Goal: Communication & Community: Answer question/provide support

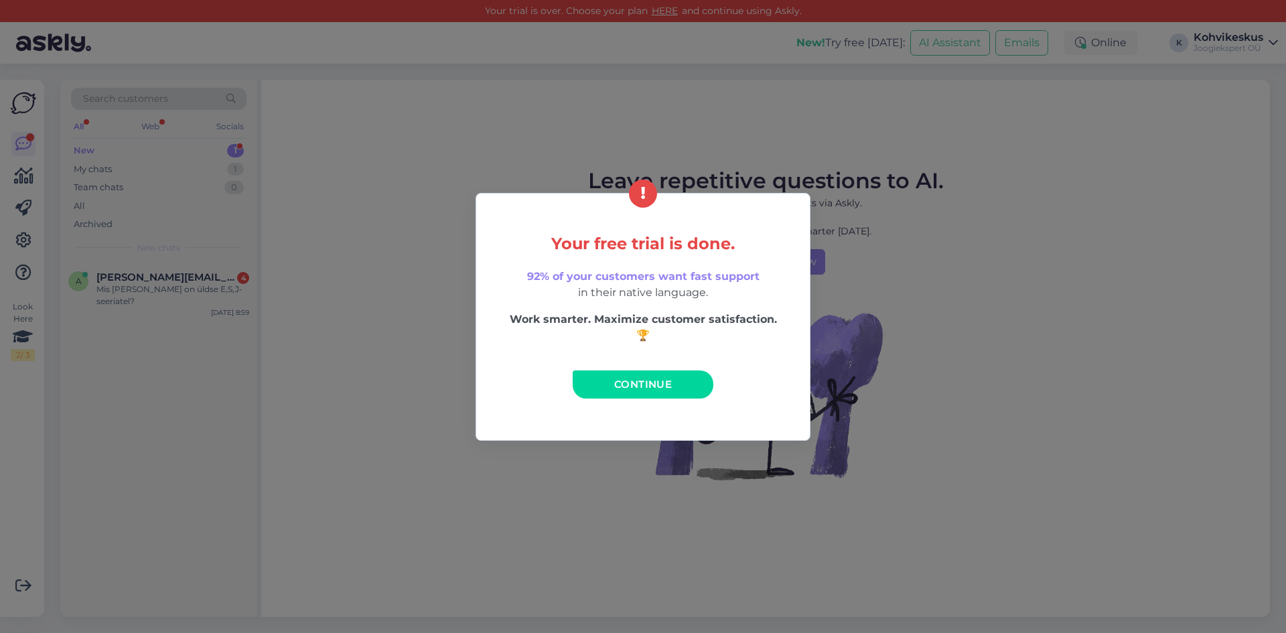
click at [694, 384] on link "Continue" at bounding box center [642, 384] width 141 height 28
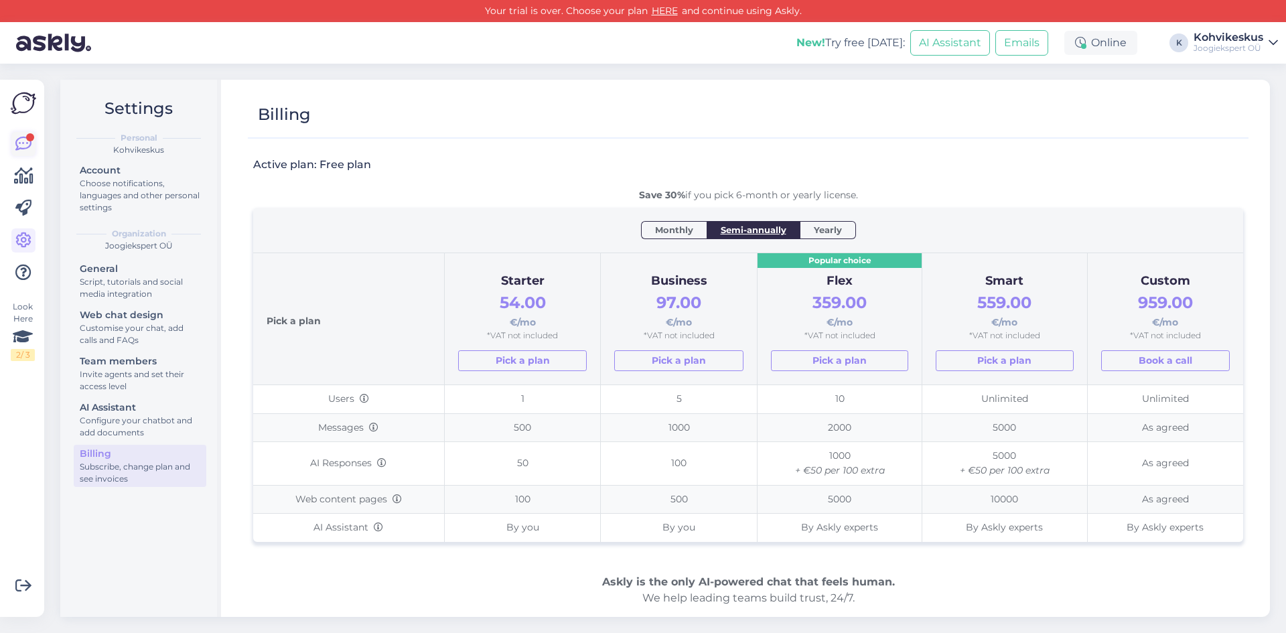
click at [21, 135] on link at bounding box center [23, 144] width 24 height 24
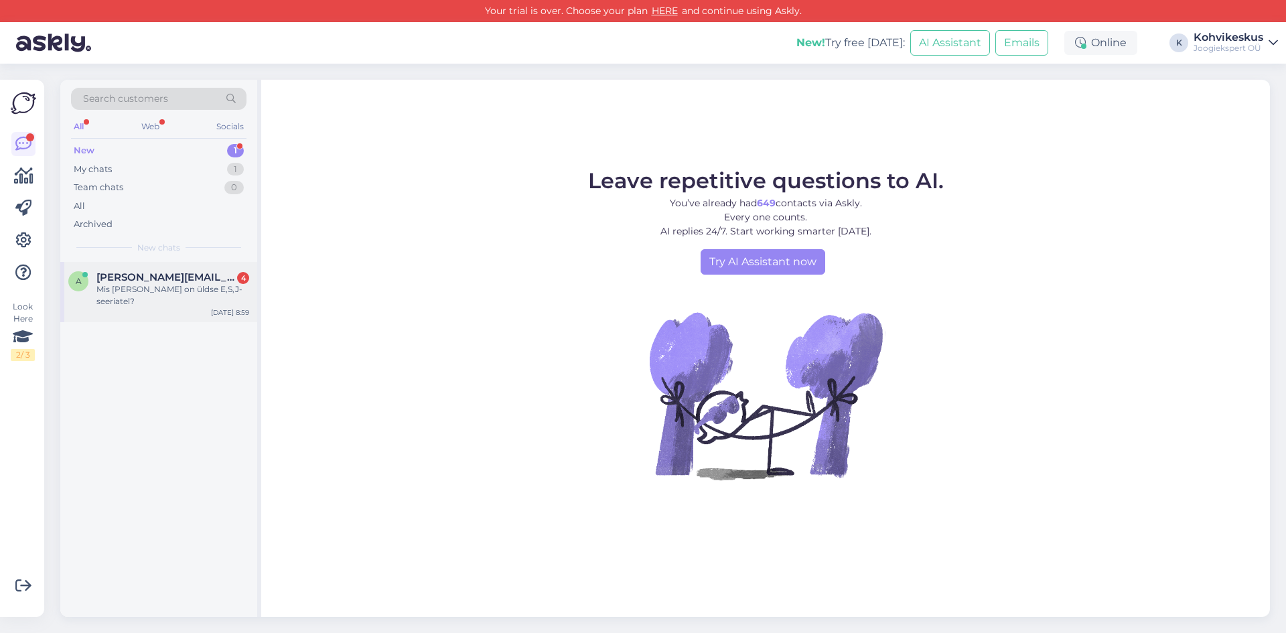
click at [147, 283] on div "Mis vahe on üldse E,S,J-seeriatel?" at bounding box center [172, 295] width 153 height 24
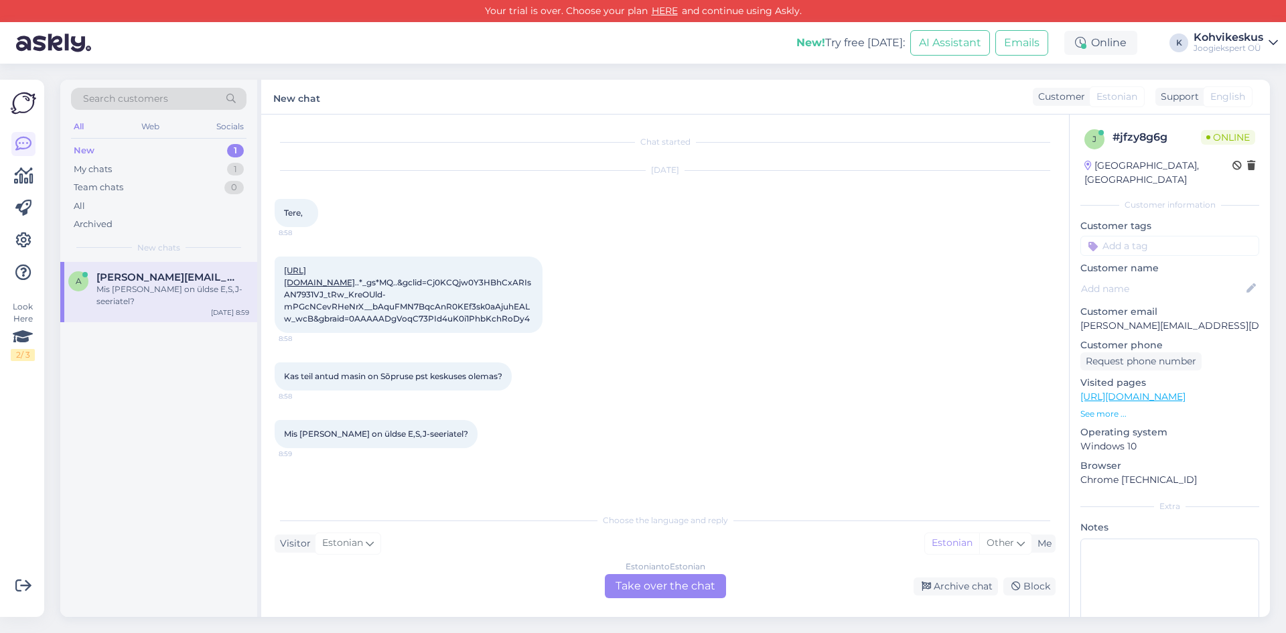
click at [670, 589] on div "Estonian to Estonian Take over the chat" at bounding box center [665, 586] width 121 height 24
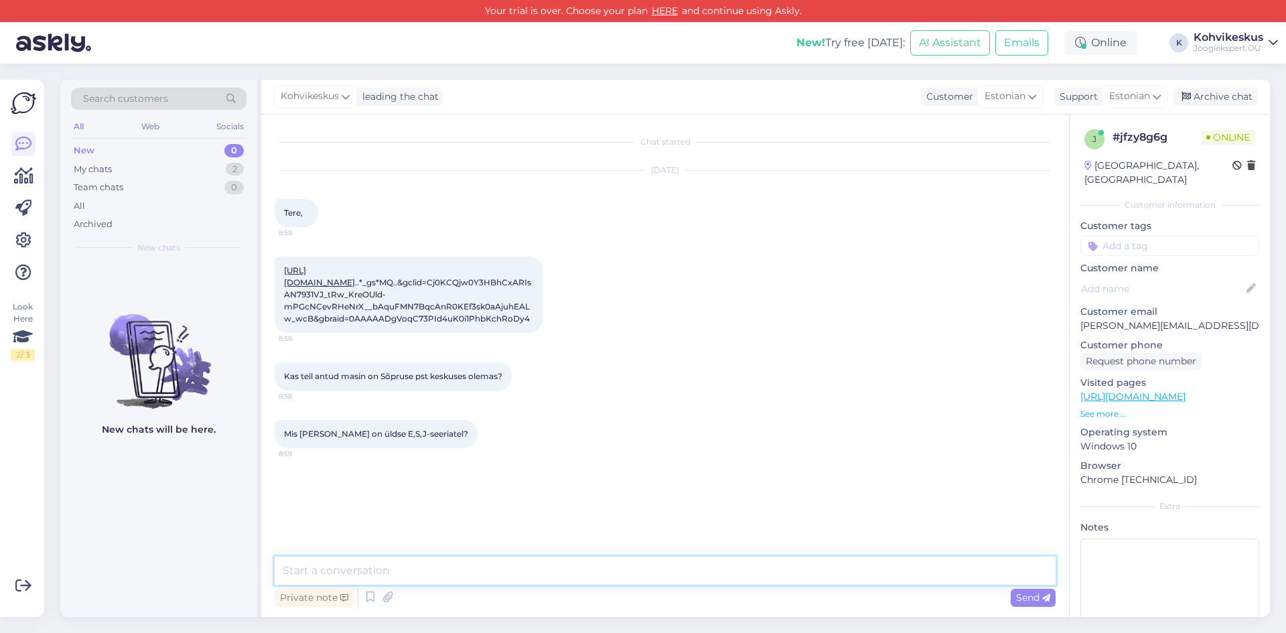
click at [433, 566] on textarea at bounding box center [665, 570] width 781 height 28
click at [312, 570] on textarea "Tere! Platin masin on Sõpruse pst esinduses taas saadaval homme." at bounding box center [665, 570] width 781 height 28
click at [706, 568] on textarea "Tere! E8 Platin masin on Sõpruse pst esinduses taas saadaval homme." at bounding box center [665, 570] width 781 height 28
type textarea "Tere! E8 Platin masin on Sõpruse pst esinduses taas saadaval homme."
click at [1036, 600] on span "Send" at bounding box center [1033, 597] width 34 height 12
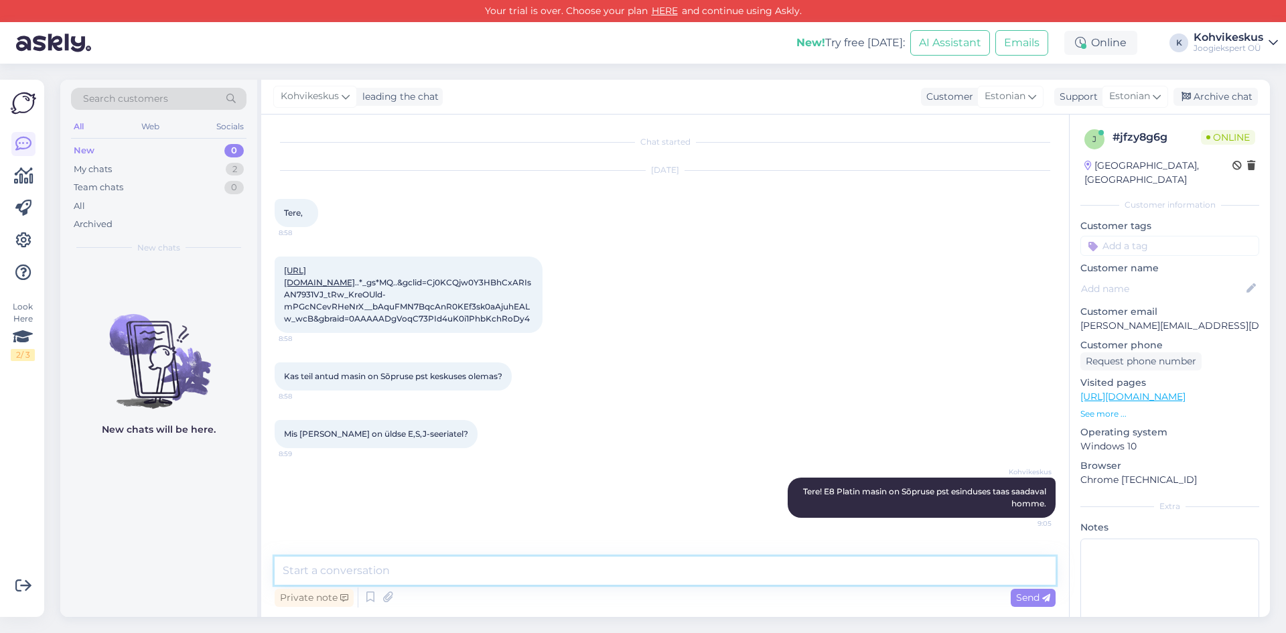
click at [437, 570] on textarea at bounding box center [665, 570] width 781 height 28
type textarea "Suurimad vahed seisnevad ekraanis, jookide võimalustes ja kasutusmugavuses."
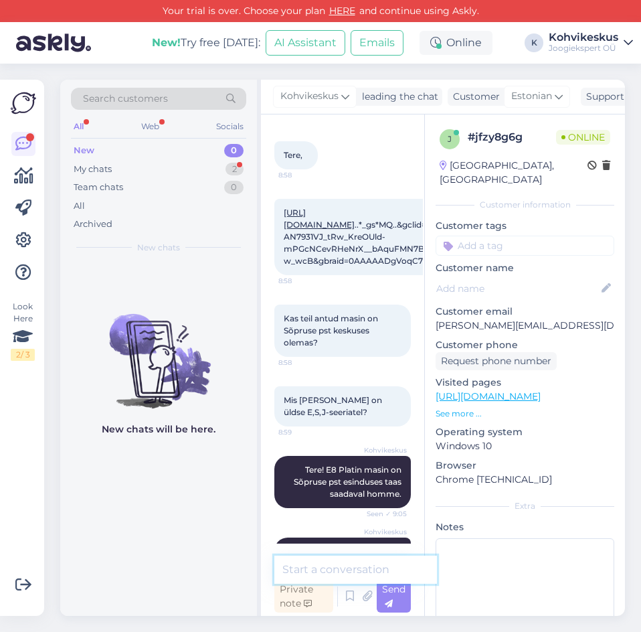
scroll to position [115, 0]
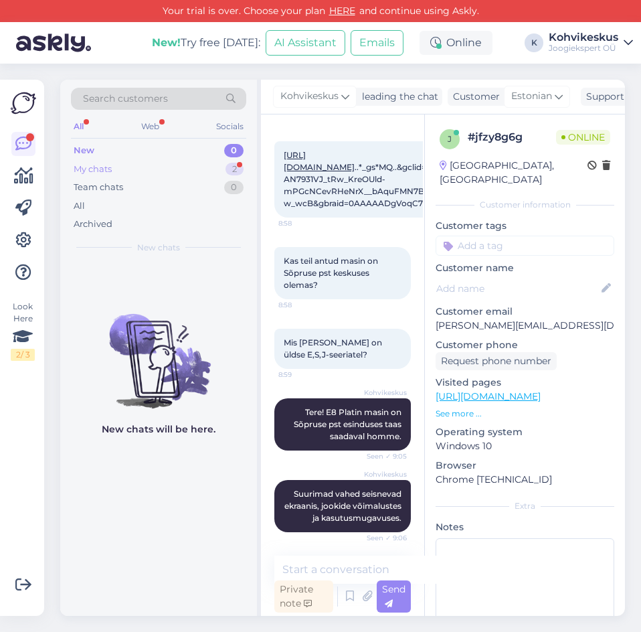
click at [146, 169] on div "My chats 2" at bounding box center [158, 169] width 175 height 19
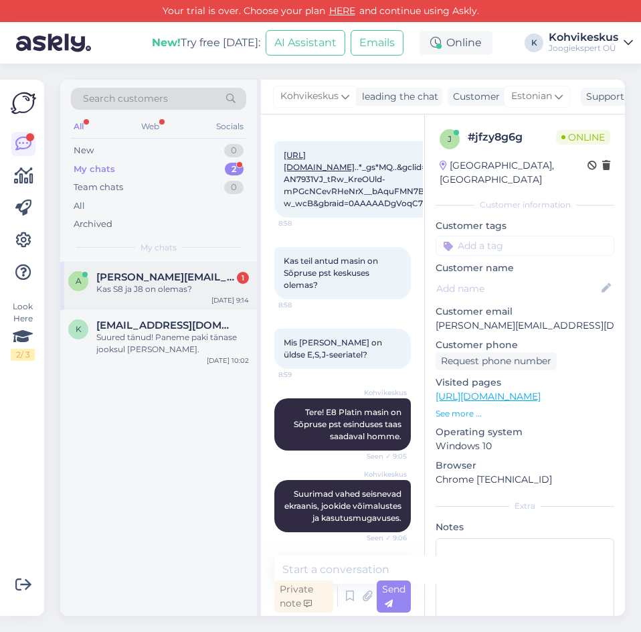
click at [184, 285] on div "Kas S8 ja J8 on olemas?" at bounding box center [172, 289] width 153 height 12
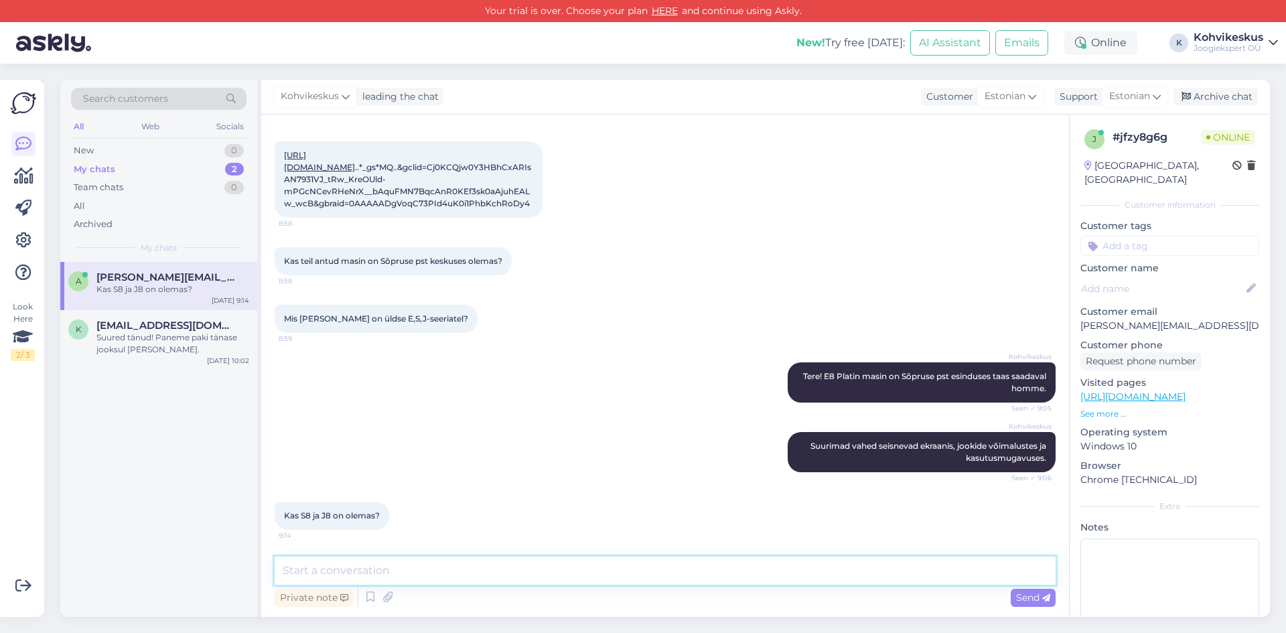
click at [493, 566] on textarea at bounding box center [665, 570] width 781 height 28
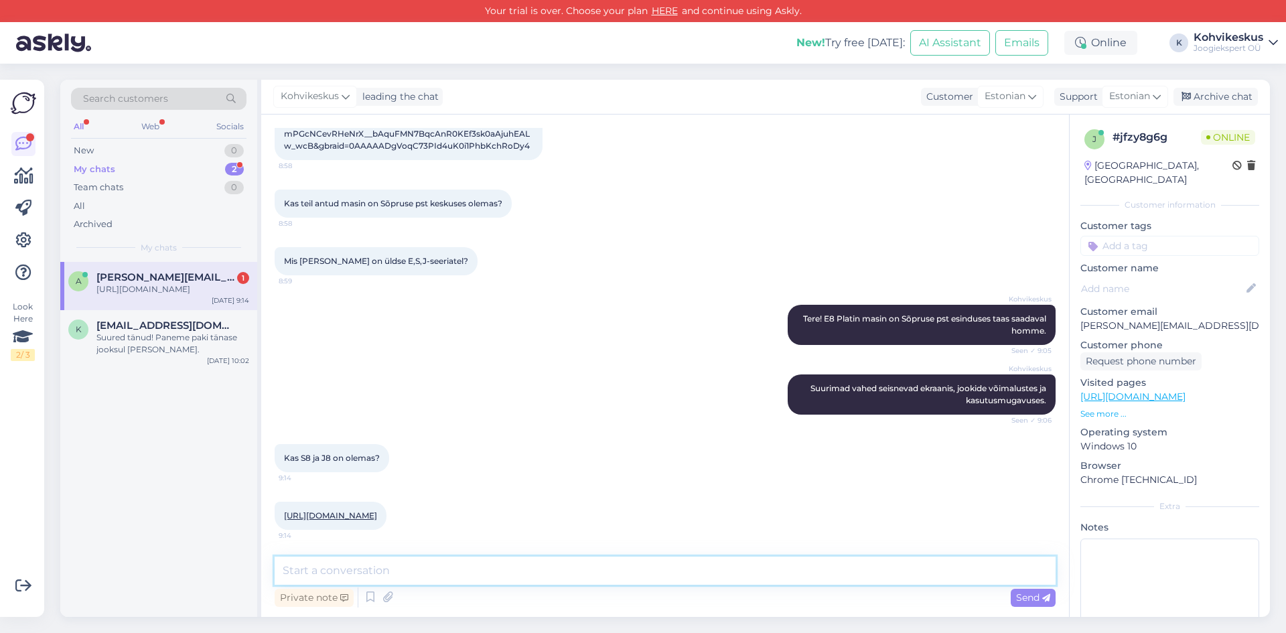
click at [427, 562] on textarea at bounding box center [665, 570] width 781 height 28
click at [170, 344] on div "Suured tänud! Paneme paki tänase jooksul teele." at bounding box center [172, 343] width 153 height 24
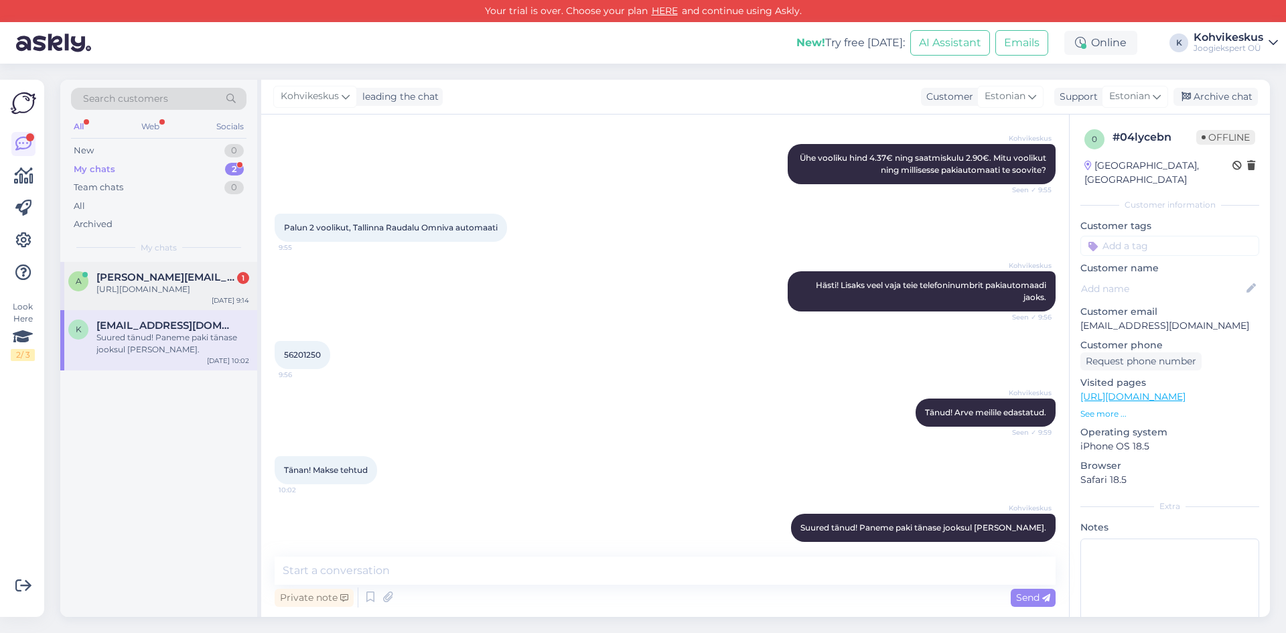
click at [181, 293] on div "https://kohvikeskus.ee/toode/kohvimasin-jura-s8-piano-black-eb/" at bounding box center [172, 289] width 153 height 12
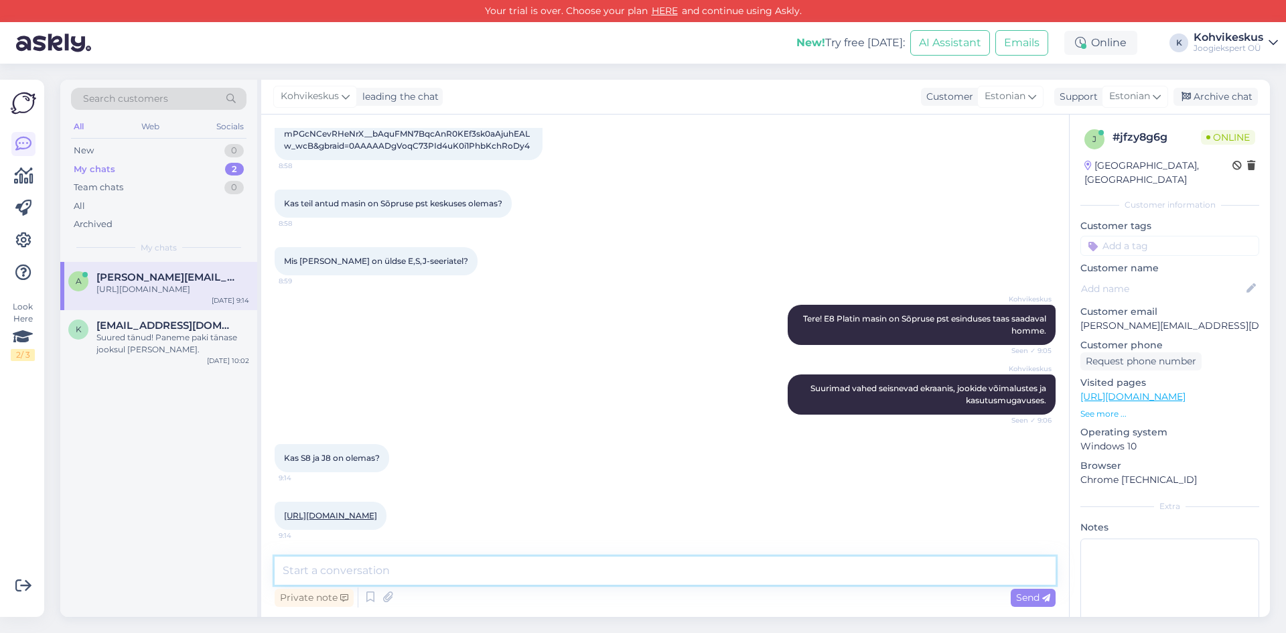
click at [486, 569] on textarea at bounding box center [665, 570] width 781 height 28
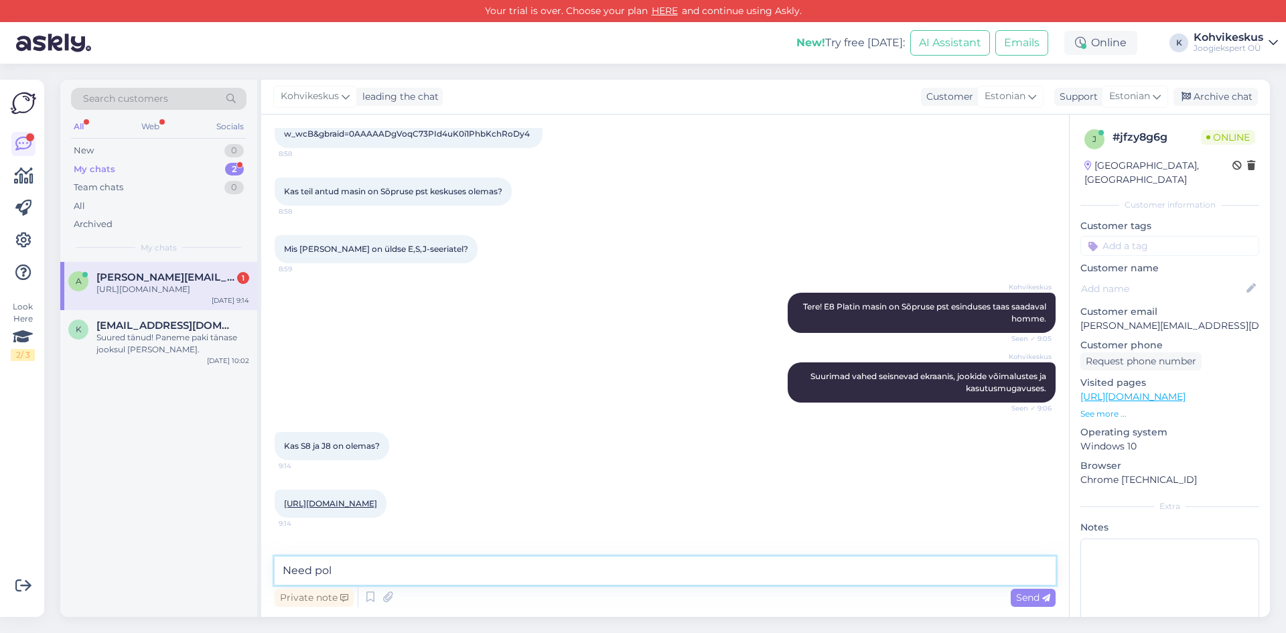
scroll to position [254, 0]
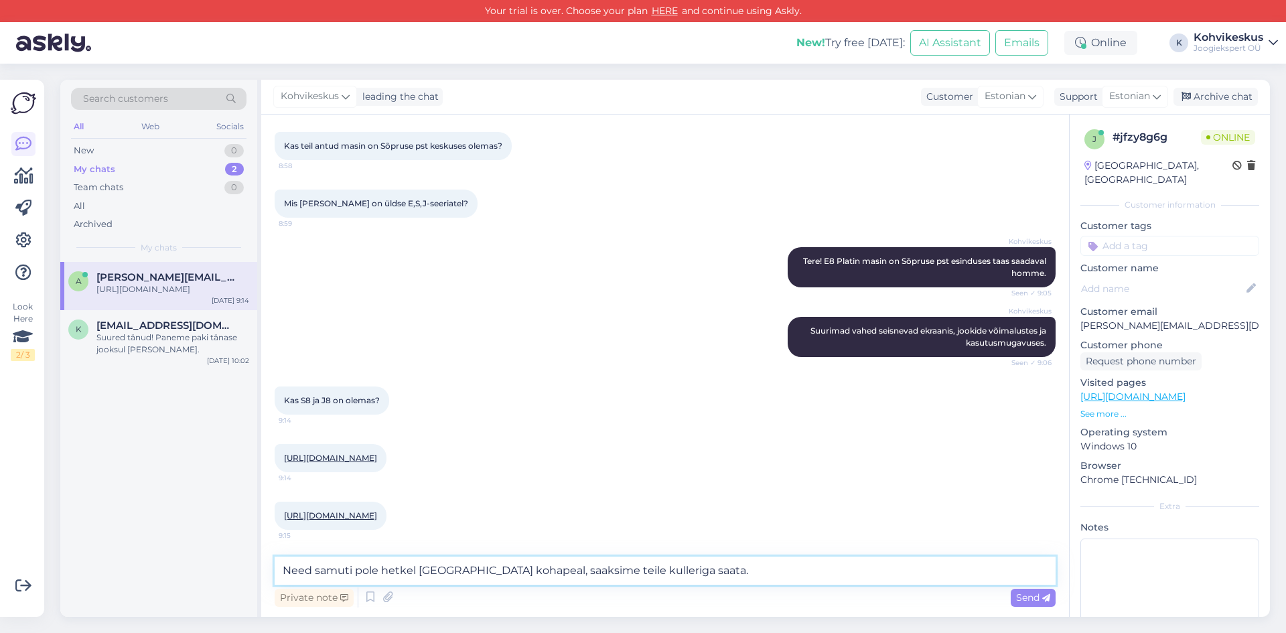
click at [597, 568] on textarea "Need samuti pole hetkel Tallinnas kohapeal, saaksime teile kulleriga saata." at bounding box center [665, 570] width 781 height 28
type textarea "Need samuti pole hetkel Tallinnas kohapeal, saaksime teile soovikorral kullerig…"
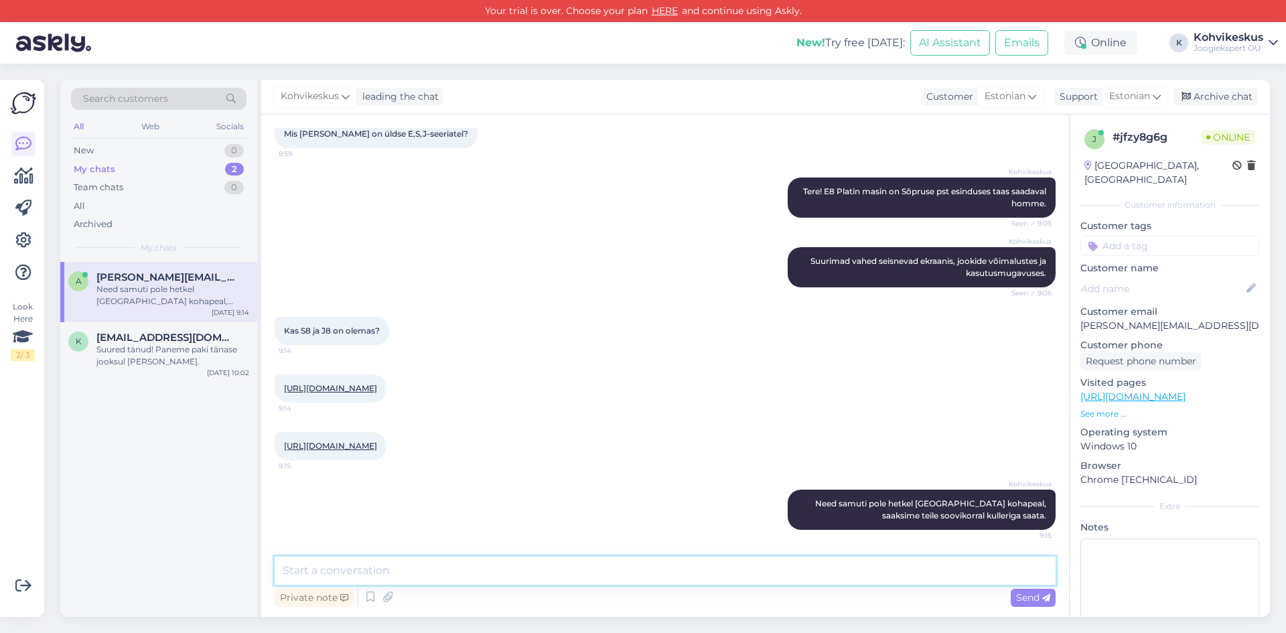
click at [922, 570] on textarea at bounding box center [665, 570] width 781 height 28
click at [698, 70] on div "Search customers All Web Socials New 0 My chats 2 Team chats 0 All Archived My …" at bounding box center [668, 348] width 1233 height 569
click at [460, 569] on textarea at bounding box center [665, 570] width 781 height 28
